Goal: Find specific page/section: Find specific page/section

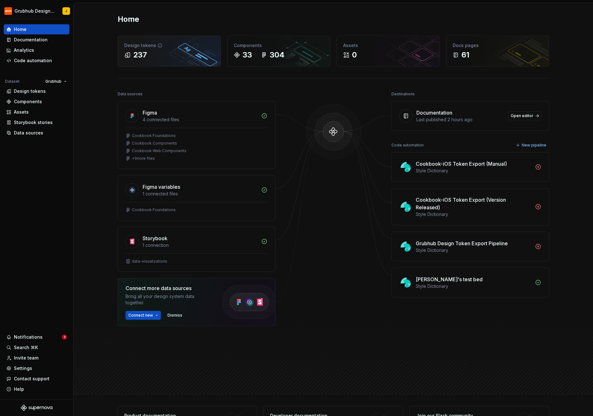
click at [166, 60] on div "Design tokens 237" at bounding box center [169, 51] width 103 height 30
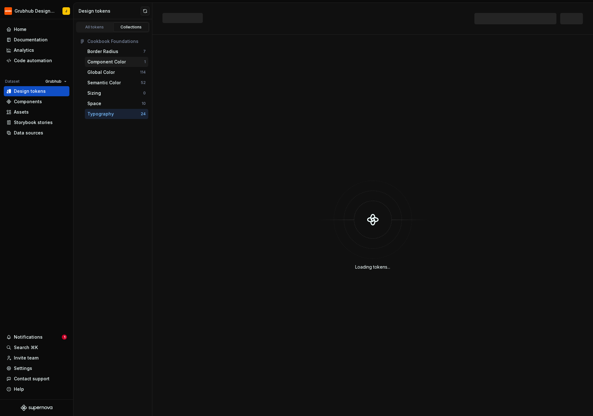
click at [110, 62] on div "Component Color" at bounding box center [106, 62] width 39 height 6
